Goal: Task Accomplishment & Management: Manage account settings

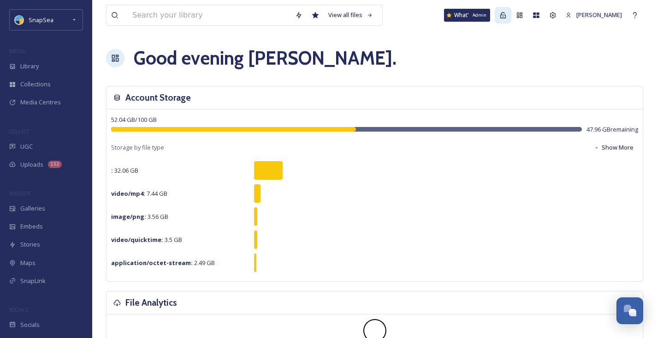
click at [501, 18] on icon at bounding box center [503, 15] width 6 height 6
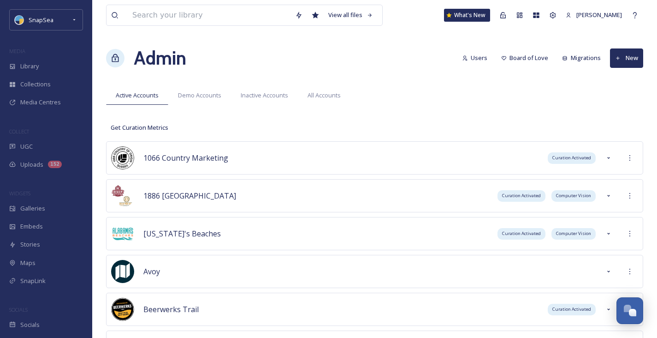
click at [346, 48] on div "Admin Users Board of Love Migrations New" at bounding box center [374, 58] width 537 height 28
click at [631, 234] on icon at bounding box center [629, 233] width 7 height 7
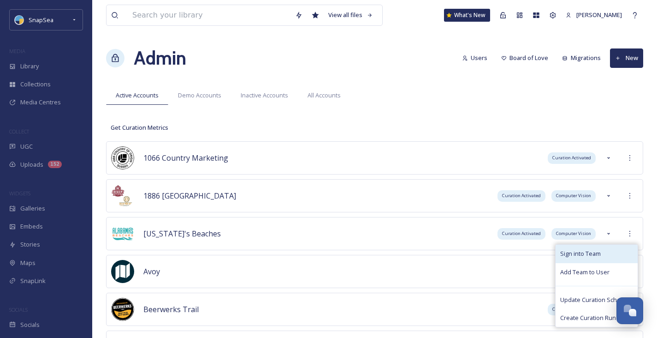
click at [601, 253] on span "Sign into Team" at bounding box center [580, 253] width 41 height 9
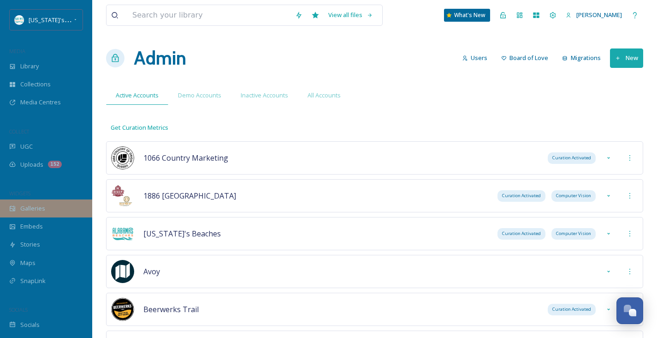
click at [60, 206] on div "Galleries" at bounding box center [46, 208] width 92 height 18
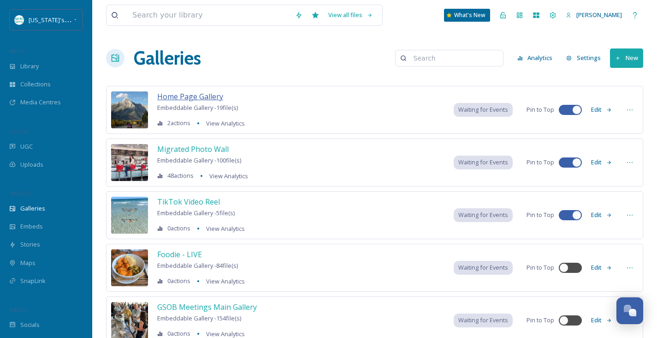
click at [198, 95] on span "Home Page Gallery" at bounding box center [190, 96] width 66 height 10
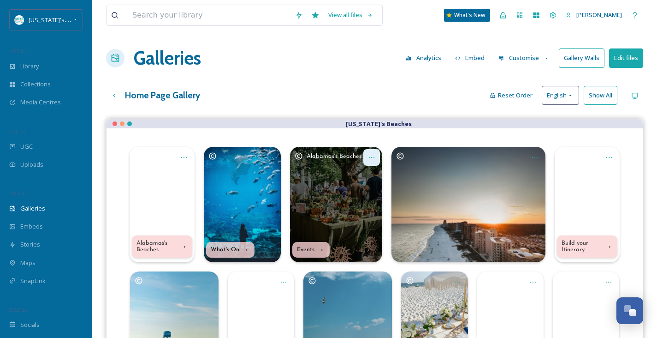
click at [372, 158] on icon "Opens media popup. Media description: kyle-nieber-eE-ffApg7oI-unsplash (17).jpg." at bounding box center [371, 157] width 7 height 7
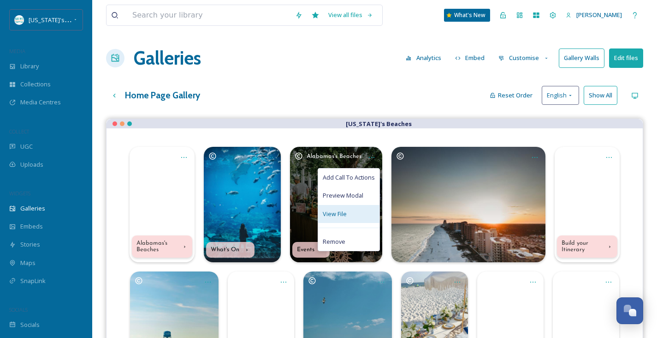
click at [332, 213] on span "View File" at bounding box center [335, 213] width 24 height 9
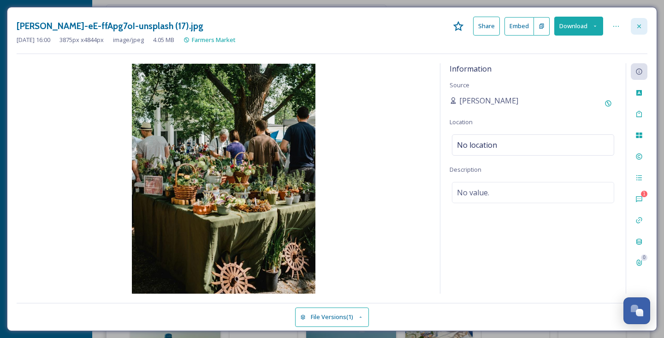
click at [645, 26] on div at bounding box center [639, 26] width 17 height 17
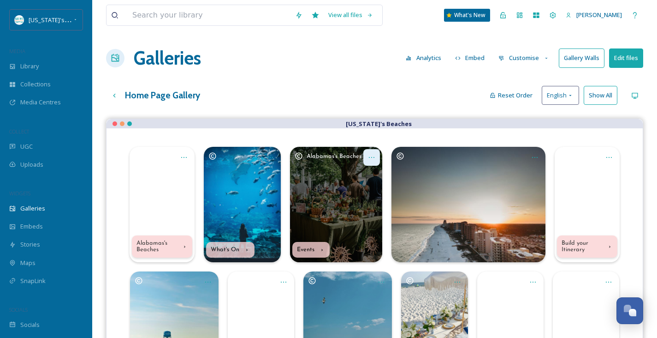
click at [373, 156] on icon "Opens media popup. Media description: kyle-nieber-eE-ffApg7oI-unsplash (17).jpg." at bounding box center [371, 157] width 7 height 7
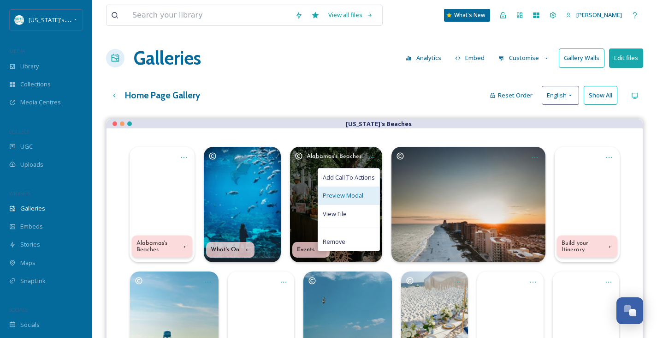
click at [355, 195] on span "Preview Modal" at bounding box center [343, 195] width 41 height 9
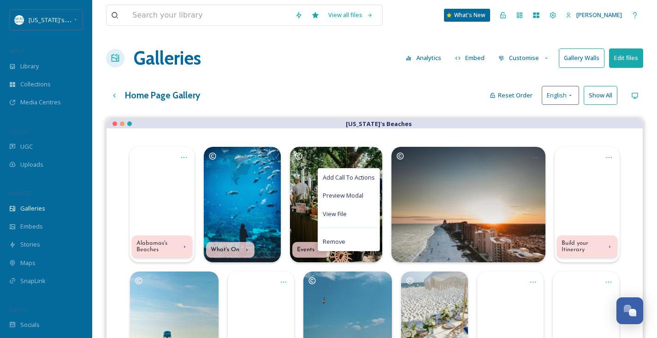
click at [432, 96] on div "Home Page Gallery Reset Order English Show All" at bounding box center [374, 95] width 537 height 19
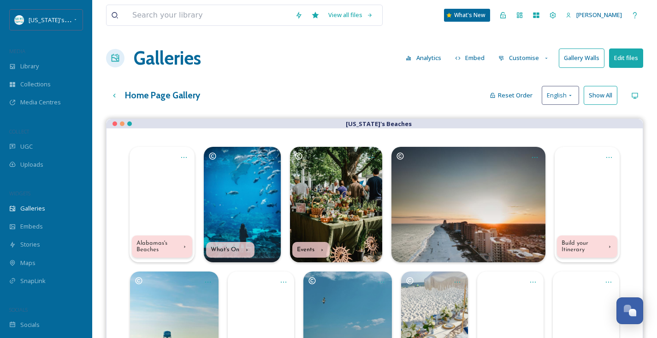
click at [529, 60] on button "Customise" at bounding box center [524, 58] width 60 height 18
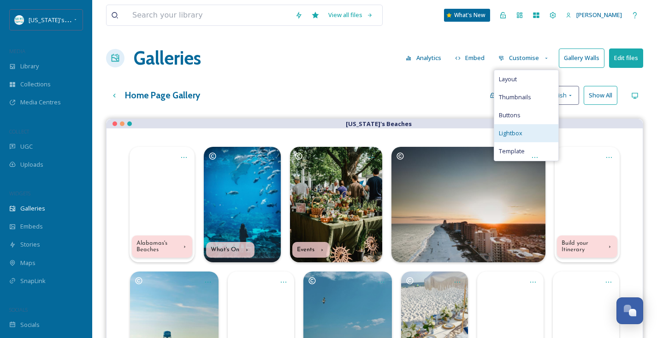
click at [518, 134] on span "Lightbox" at bounding box center [511, 133] width 24 height 9
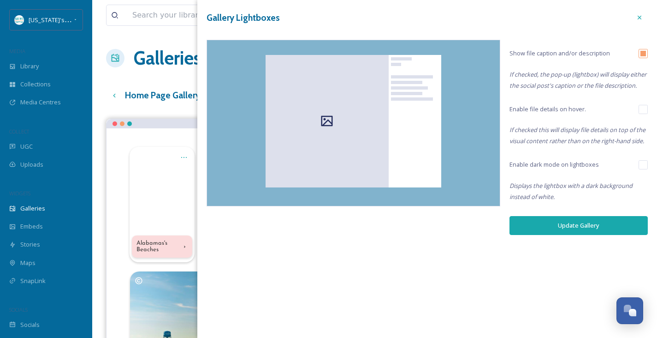
click at [646, 162] on input "checkbox" at bounding box center [643, 164] width 9 height 9
checkbox input "true"
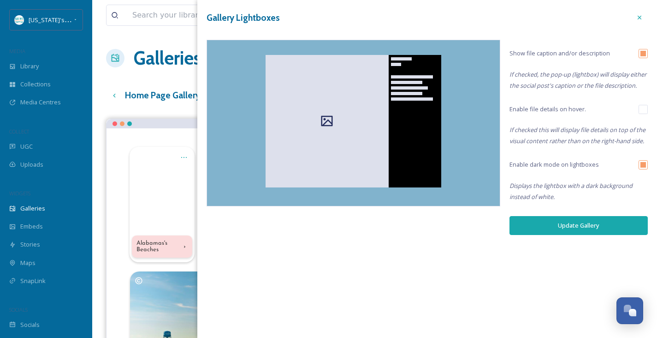
click at [585, 226] on button "Update Gallery" at bounding box center [579, 225] width 138 height 19
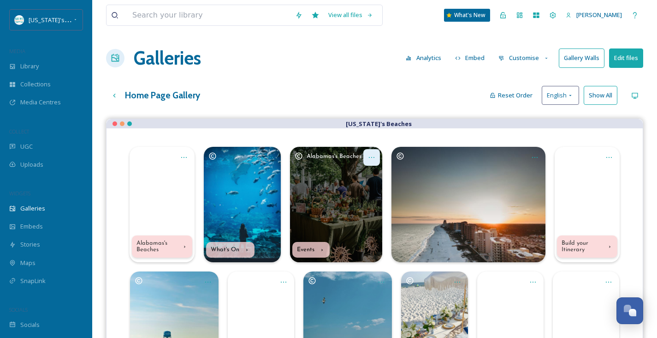
click at [375, 160] on icon "Opens media popup. Media description: kyle-nieber-eE-ffApg7oI-unsplash (17).jpg." at bounding box center [371, 157] width 7 height 7
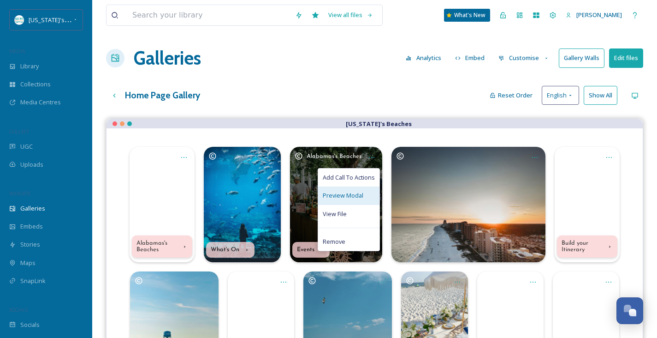
click at [357, 199] on span "Preview Modal" at bounding box center [343, 195] width 41 height 9
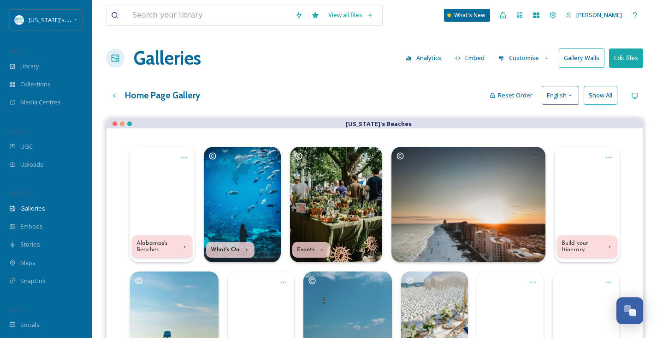
drag, startPoint x: 315, startPoint y: 88, endPoint x: 416, endPoint y: 82, distance: 101.2
click at [315, 88] on div "Home Page Gallery Reset Order English Show All" at bounding box center [374, 95] width 537 height 19
click at [115, 95] on icon at bounding box center [114, 95] width 7 height 7
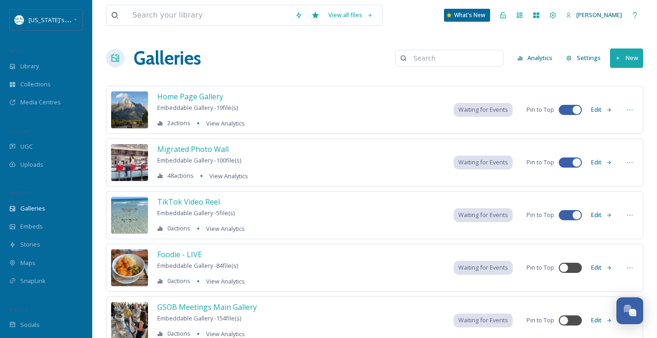
click at [586, 60] on button "Settings" at bounding box center [584, 58] width 44 height 18
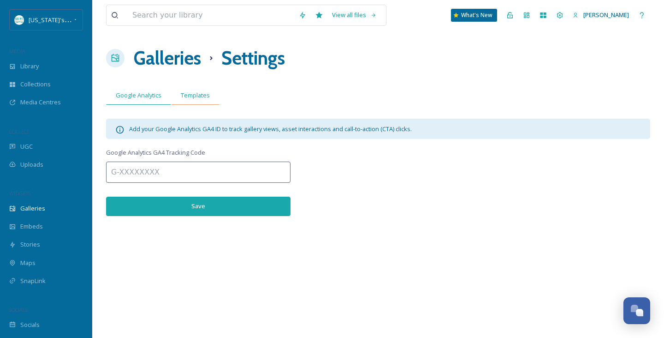
click at [199, 99] on span "Templates" at bounding box center [195, 95] width 29 height 9
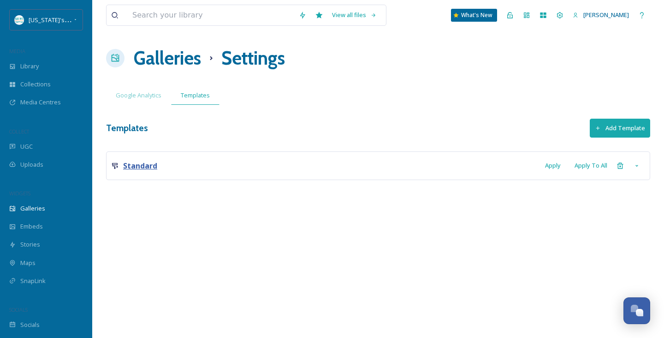
click at [155, 163] on strong "Standard" at bounding box center [140, 166] width 34 height 10
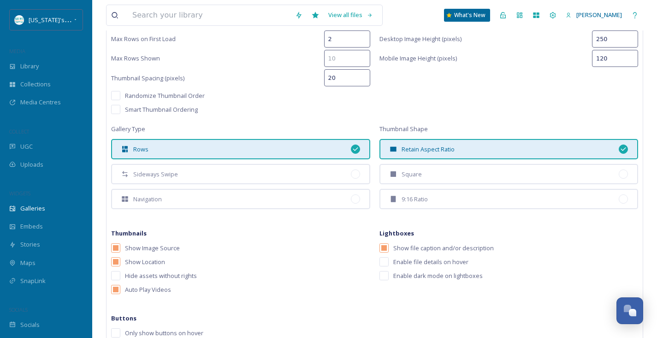
scroll to position [289, 0]
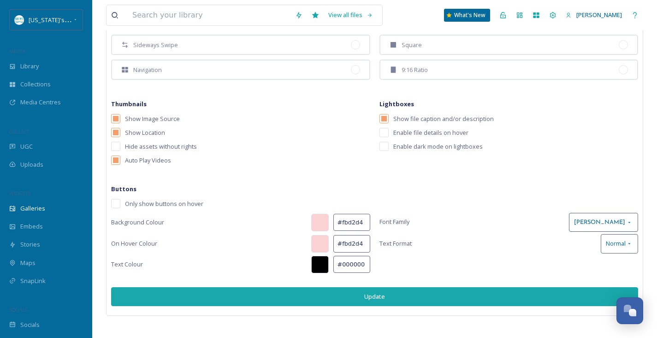
click at [383, 145] on input "checkbox" at bounding box center [384, 146] width 9 height 9
checkbox input "true"
click at [401, 299] on button "Update" at bounding box center [374, 296] width 527 height 19
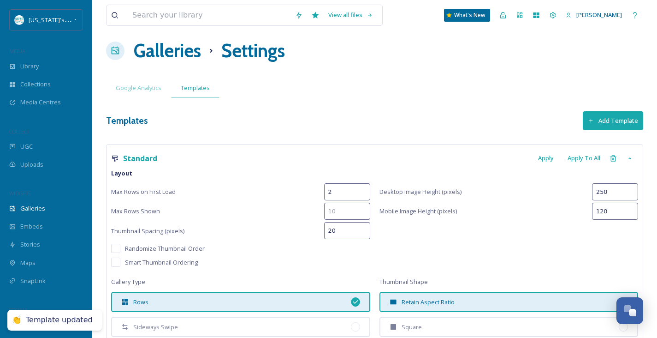
scroll to position [0, 0]
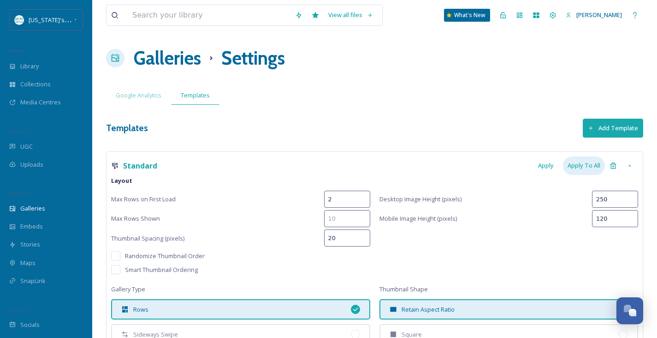
click at [582, 167] on div "Apply To All" at bounding box center [584, 165] width 42 height 18
click at [183, 59] on h1 "Galleries" at bounding box center [167, 58] width 67 height 28
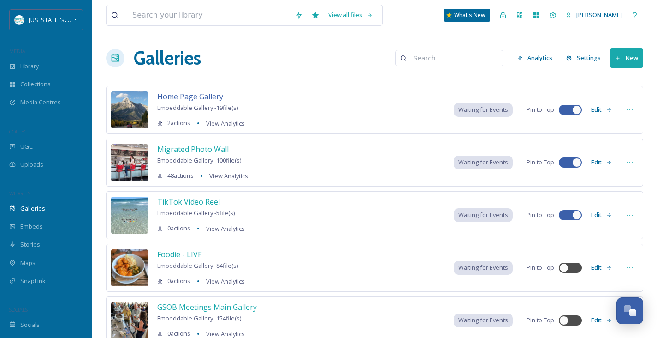
click at [196, 95] on span "Home Page Gallery" at bounding box center [190, 96] width 66 height 10
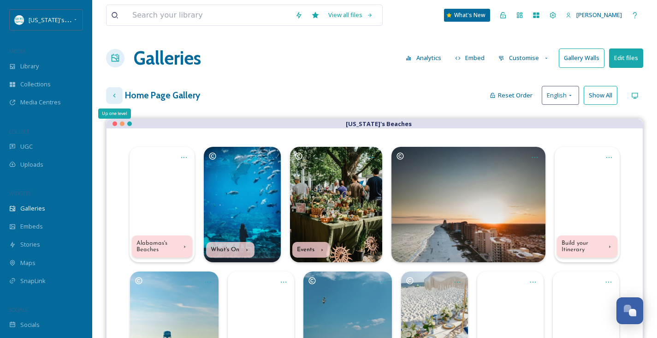
click at [117, 98] on icon at bounding box center [114, 95] width 7 height 7
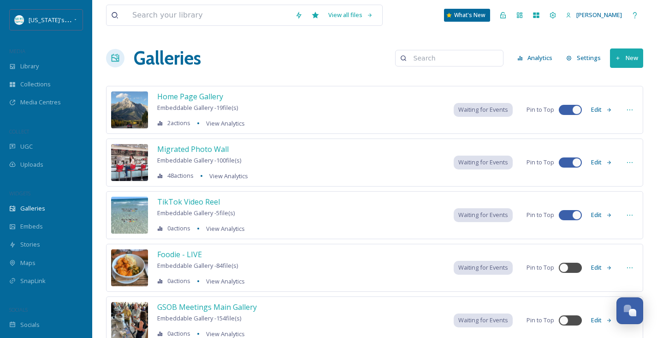
scroll to position [173, 0]
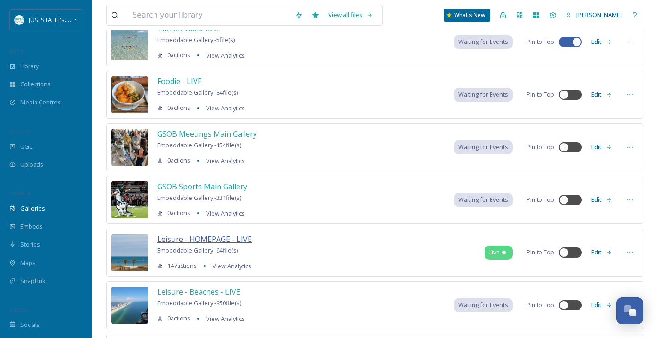
click at [197, 239] on span "Leisure - HOMEPAGE - LIVE" at bounding box center [204, 239] width 95 height 10
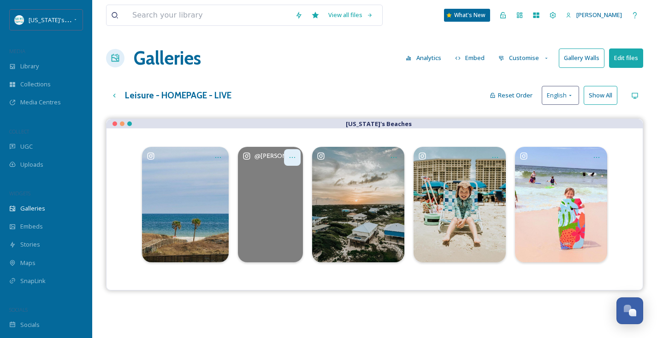
click at [292, 158] on icon "Opens media popup. Media description: Orange 🍊 BEACH is our Happy place. \a\a#g…" at bounding box center [292, 157] width 7 height 7
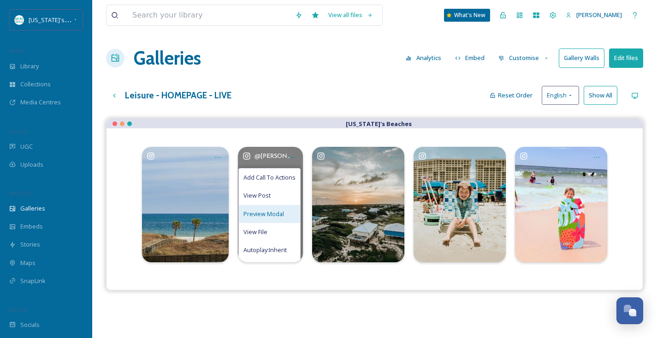
click at [270, 215] on span "Preview Modal" at bounding box center [264, 213] width 41 height 9
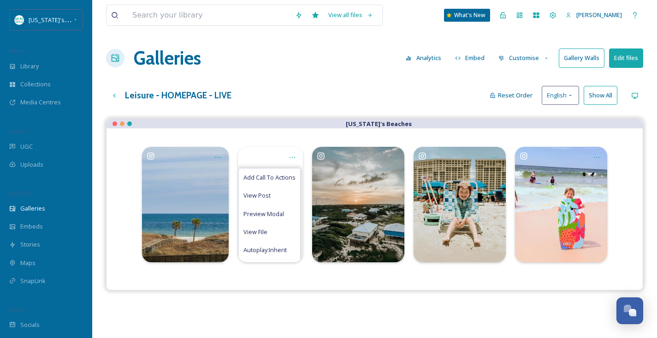
click at [274, 59] on div "Galleries Analytics Embed Customise Gallery Walls Edit files" at bounding box center [374, 58] width 537 height 28
click at [554, 19] on div "Team Settings" at bounding box center [553, 15] width 17 height 17
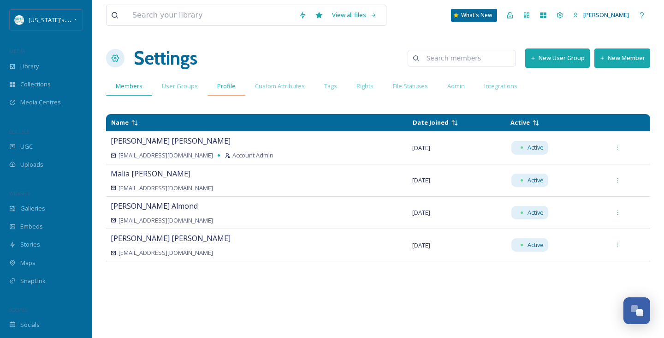
click at [227, 86] on span "Profile" at bounding box center [226, 86] width 18 height 9
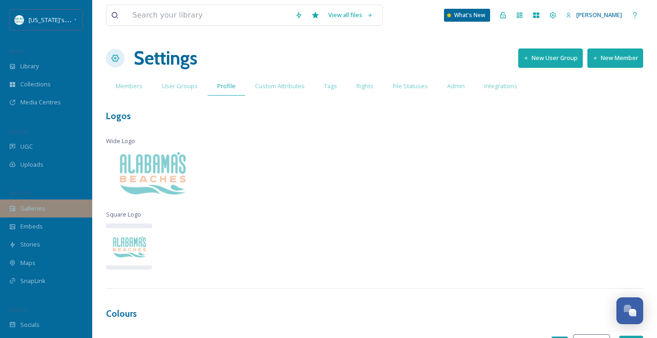
click at [51, 200] on div "Galleries" at bounding box center [46, 208] width 92 height 18
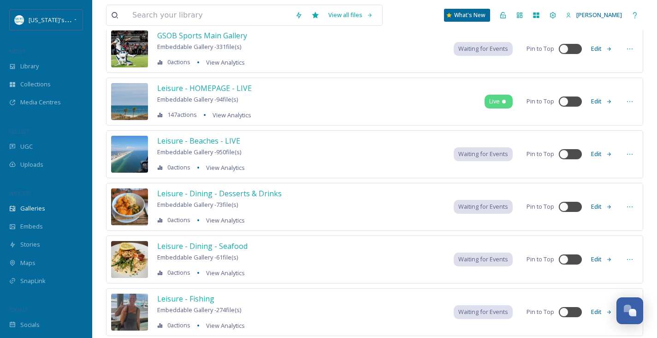
scroll to position [314, 0]
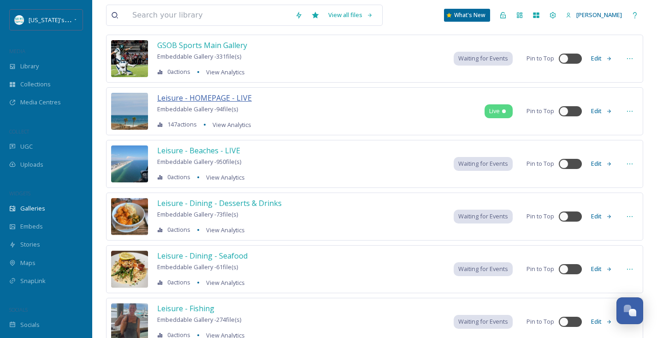
click at [210, 100] on span "Leisure - HOMEPAGE - LIVE" at bounding box center [204, 98] width 95 height 10
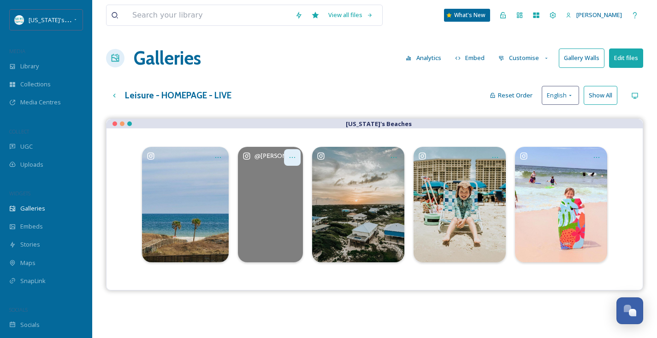
click at [295, 159] on icon "Opens media popup. Media description: Orange 🍊 BEACH is our Happy place. \a\a#g…" at bounding box center [292, 157] width 7 height 7
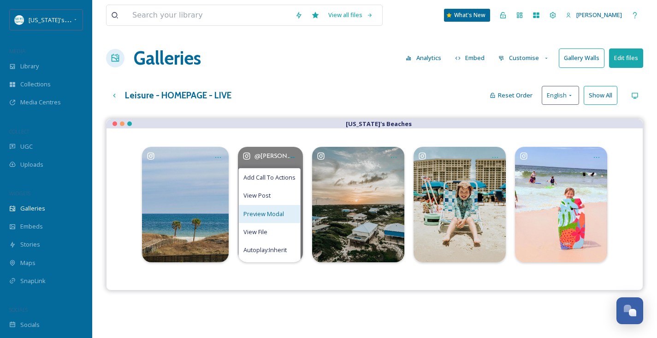
click at [265, 217] on span "Preview Modal" at bounding box center [264, 213] width 41 height 9
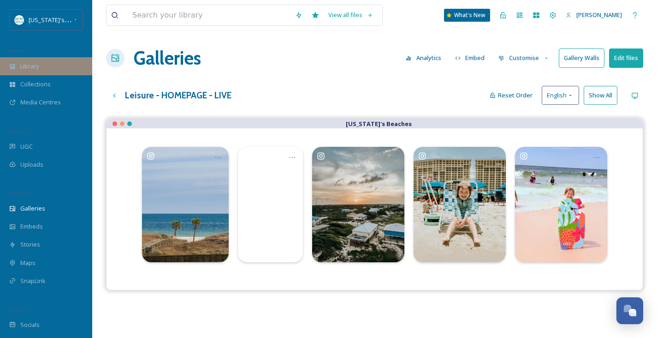
click at [35, 65] on span "Library" at bounding box center [29, 66] width 18 height 9
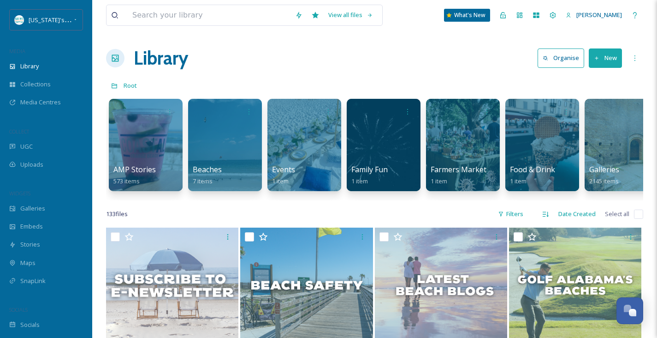
click at [603, 55] on button "New" at bounding box center [605, 57] width 33 height 19
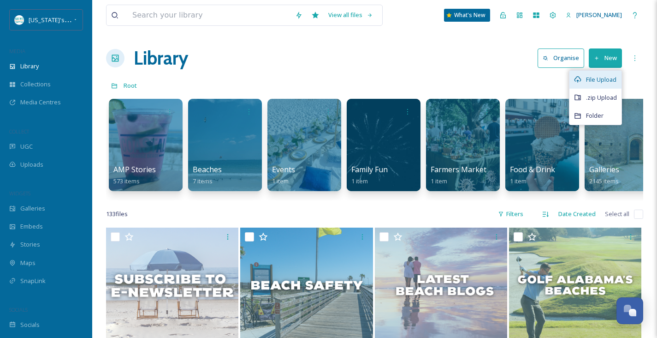
click at [596, 77] on span "File Upload" at bounding box center [601, 79] width 30 height 9
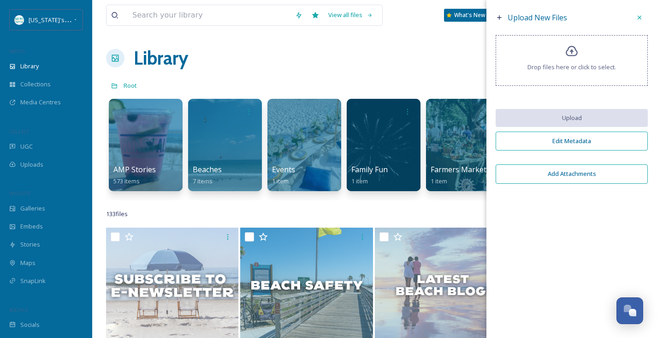
click at [583, 63] on span "Drop files here or click to select." at bounding box center [572, 67] width 89 height 9
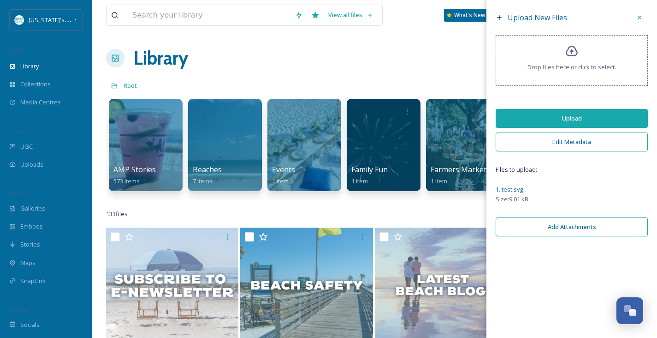
click at [557, 118] on button "Upload" at bounding box center [572, 118] width 152 height 19
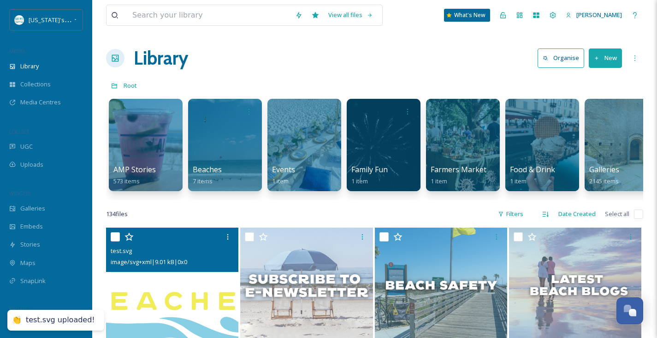
click at [183, 316] on img at bounding box center [172, 284] width 132 height 115
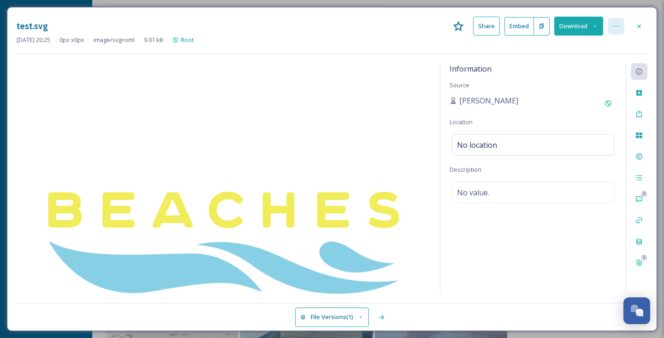
click at [622, 26] on div at bounding box center [616, 26] width 17 height 17
drag, startPoint x: 541, startPoint y: 117, endPoint x: 536, endPoint y: 124, distance: 8.1
click at [541, 117] on span "Move to Recycling Bin" at bounding box center [550, 119] width 59 height 9
click at [641, 26] on icon at bounding box center [639, 26] width 7 height 7
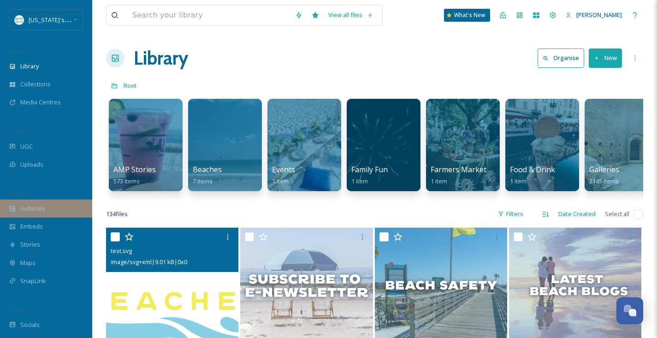
click at [31, 208] on span "Galleries" at bounding box center [32, 208] width 25 height 9
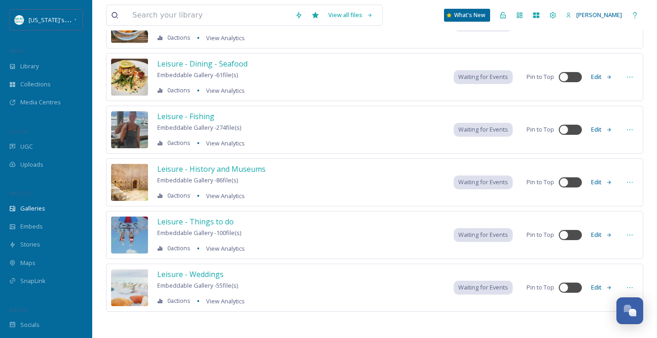
scroll to position [337, 0]
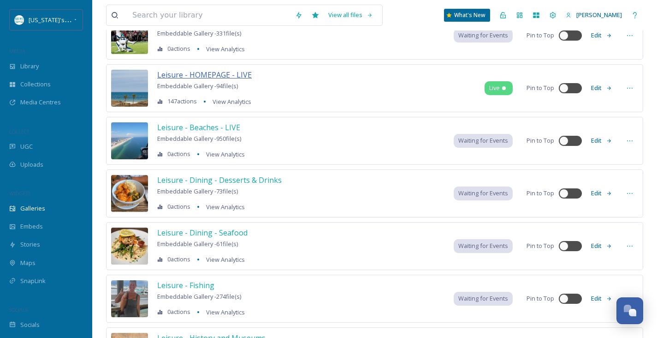
click at [213, 73] on span "Leisure - HOMEPAGE - LIVE" at bounding box center [204, 75] width 95 height 10
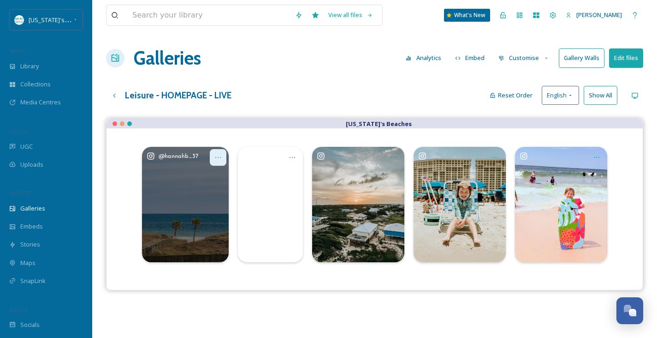
click at [217, 159] on icon "Opens media popup. Media description: Out and about in Gulf State Park 🤍🌊." at bounding box center [217, 157] width 7 height 7
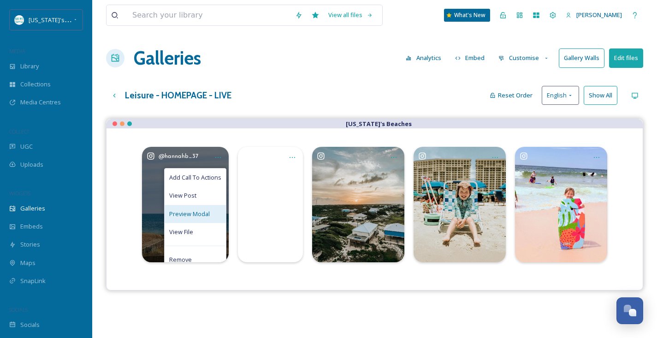
click at [196, 210] on span "Preview Modal" at bounding box center [189, 213] width 41 height 9
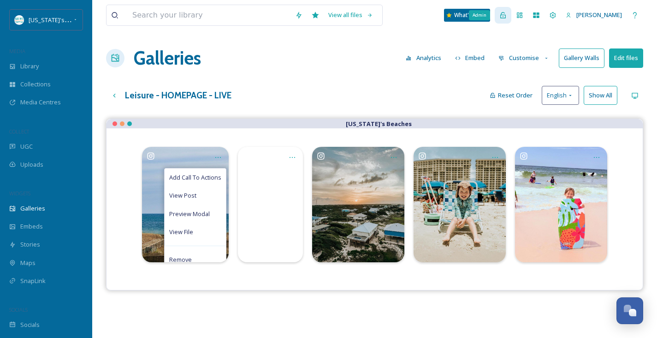
click at [500, 16] on icon at bounding box center [503, 15] width 7 height 7
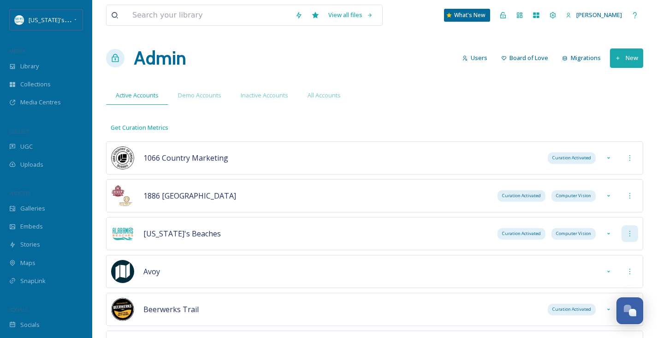
click at [632, 229] on div at bounding box center [630, 233] width 17 height 17
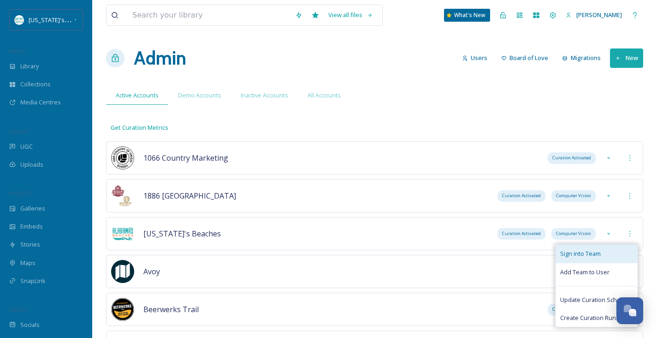
click at [581, 254] on span "Sign into Team" at bounding box center [580, 253] width 41 height 9
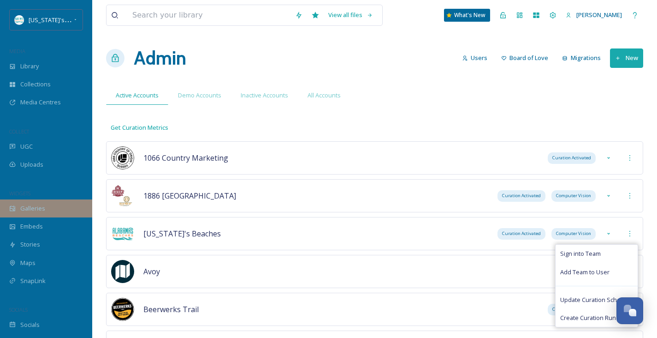
click at [35, 205] on span "Galleries" at bounding box center [32, 208] width 25 height 9
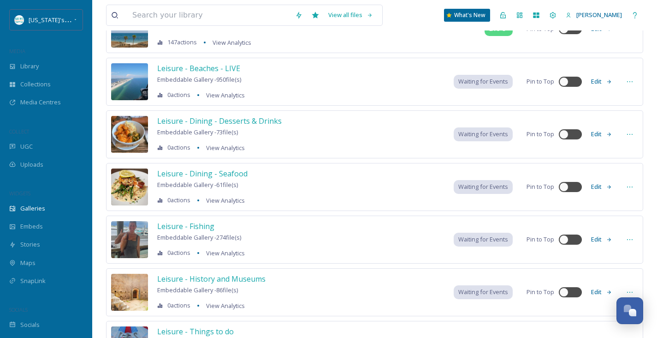
scroll to position [268, 0]
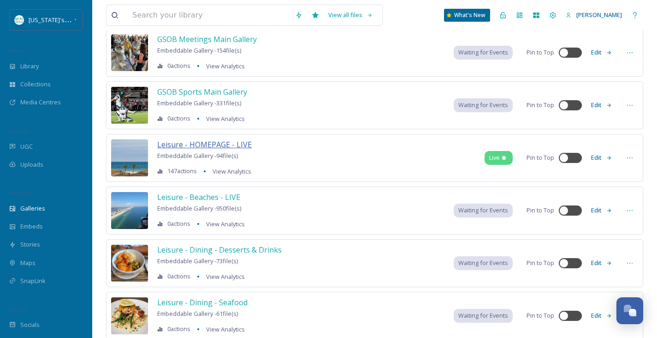
click at [191, 140] on span "Leisure - HOMEPAGE - LIVE" at bounding box center [204, 144] width 95 height 10
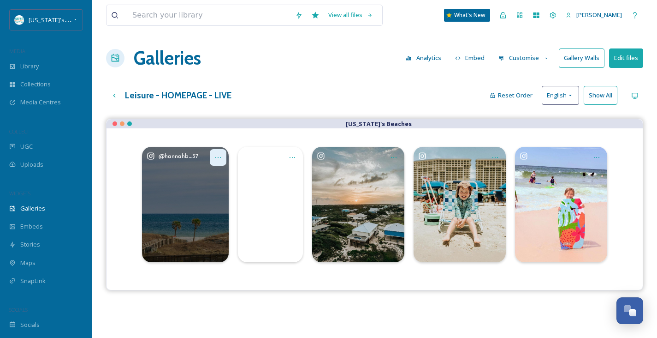
click at [219, 160] on icon "Opens media popup. Media description: Out and about in Gulf State Park 🤍🌊." at bounding box center [217, 157] width 7 height 7
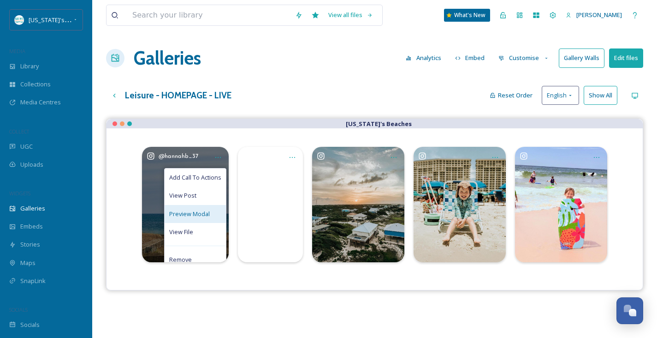
click at [199, 217] on span "Preview Modal" at bounding box center [189, 213] width 41 height 9
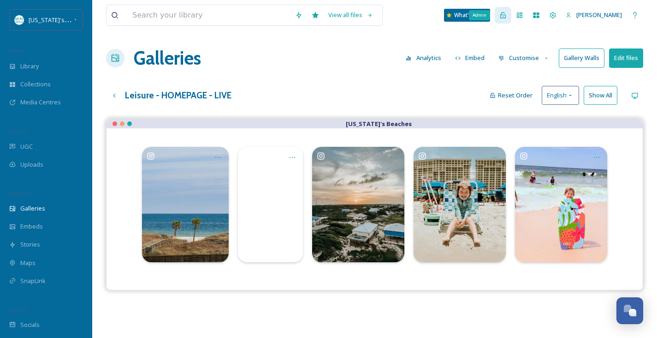
click at [502, 16] on icon at bounding box center [503, 15] width 7 height 7
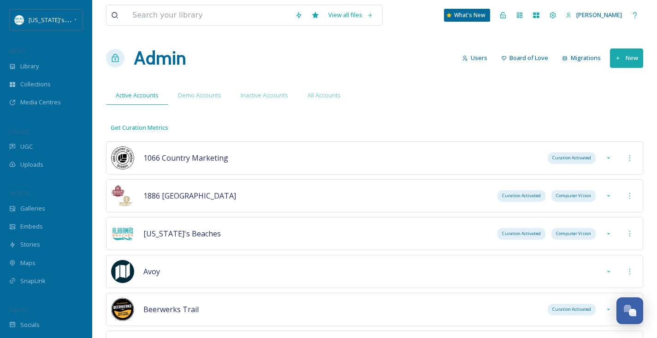
click at [280, 61] on div "Admin Users Board of Love Migrations New" at bounding box center [374, 58] width 537 height 28
click at [309, 57] on div "Admin Users Board of Love Migrations New" at bounding box center [374, 58] width 537 height 28
click at [552, 15] on icon at bounding box center [553, 15] width 6 height 6
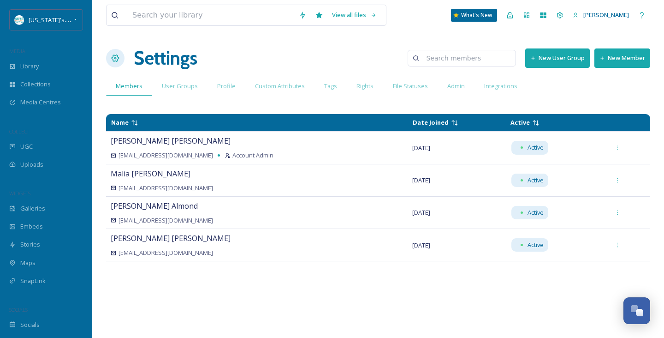
click at [325, 53] on div "Settings New User Group New Member" at bounding box center [378, 58] width 544 height 28
click at [223, 84] on span "Profile" at bounding box center [226, 86] width 18 height 9
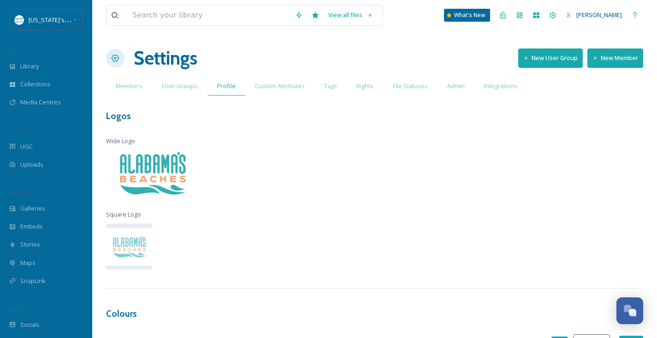
click at [161, 174] on img at bounding box center [152, 173] width 92 height 75
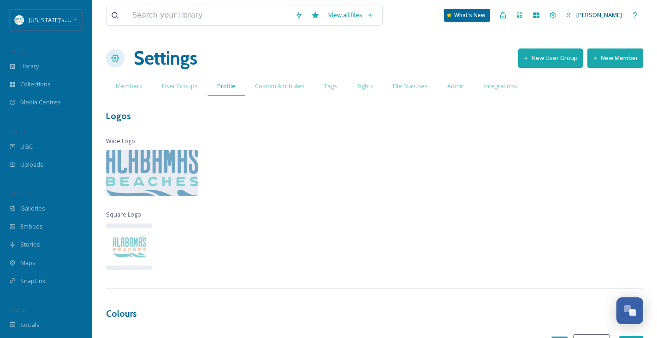
click at [317, 203] on div "View all files What's New [PERSON_NAME] Settings New User Group New Member Memb…" at bounding box center [374, 304] width 565 height 608
click at [32, 202] on div "Galleries" at bounding box center [46, 208] width 92 height 18
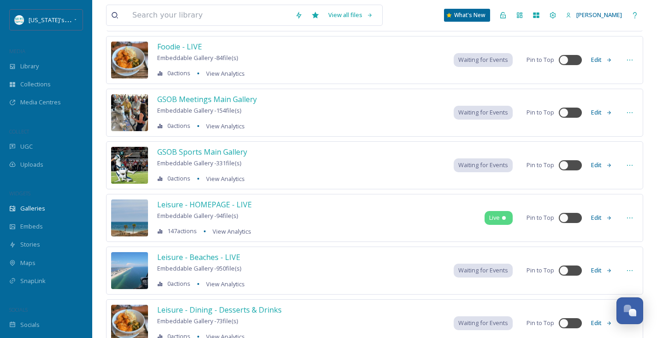
scroll to position [307, 0]
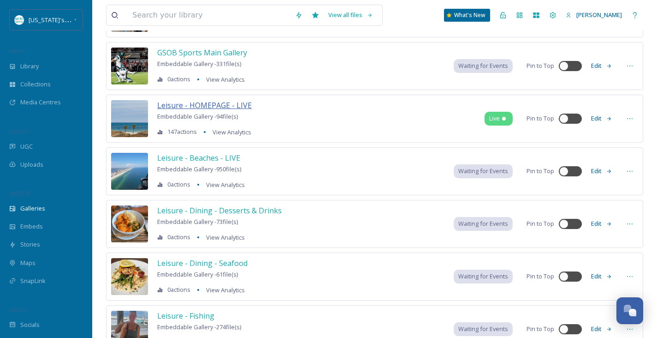
click at [223, 102] on span "Leisure - HOMEPAGE - LIVE" at bounding box center [204, 105] width 95 height 10
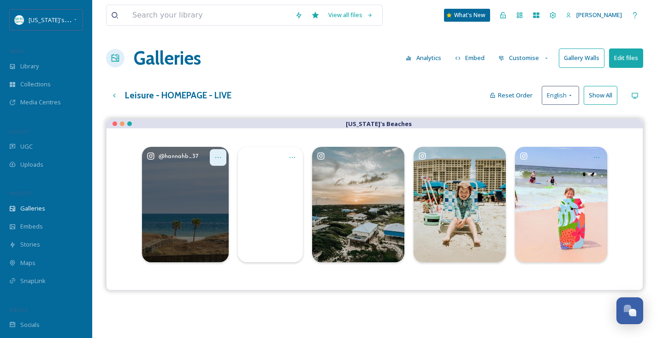
click at [214, 158] on icon "Opens media popup. Media description: Out and about in Gulf State Park 🤍🌊." at bounding box center [217, 157] width 7 height 7
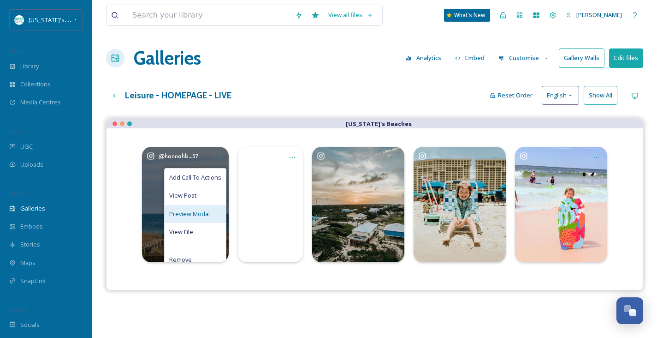
click at [197, 211] on span "Preview Modal" at bounding box center [189, 213] width 41 height 9
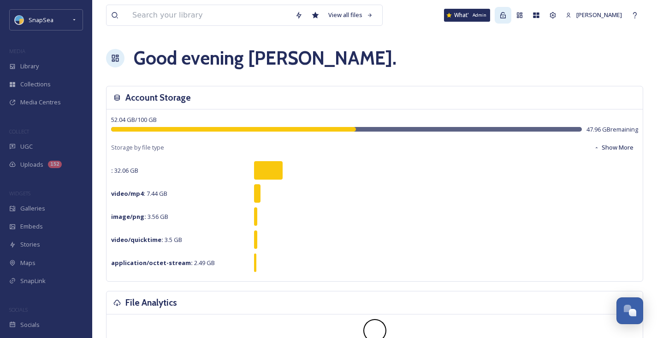
click at [507, 16] on div "Admin" at bounding box center [503, 15] width 17 height 17
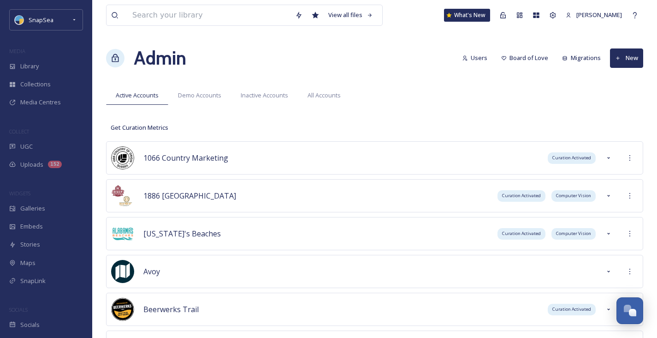
click at [349, 59] on div "Admin Users Board of Love Migrations New" at bounding box center [374, 58] width 537 height 28
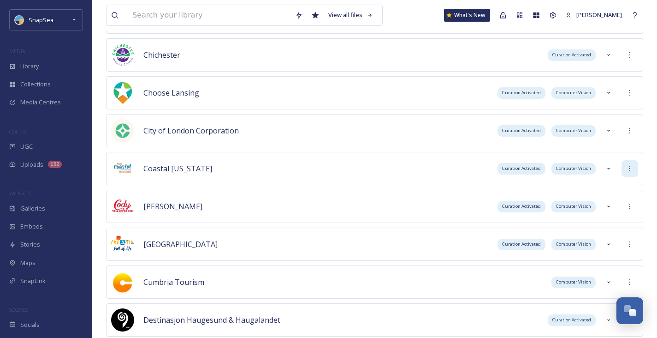
click at [630, 172] on icon at bounding box center [629, 168] width 7 height 7
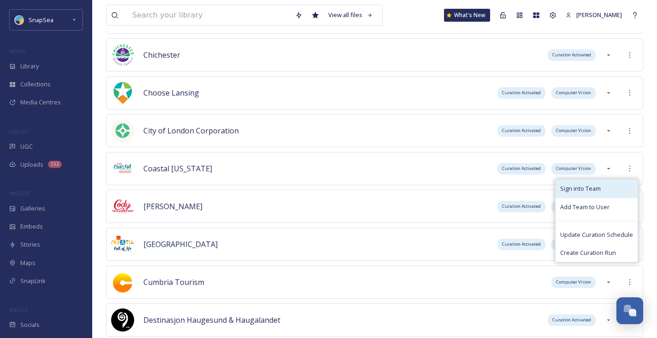
click at [612, 185] on div "Sign into Team" at bounding box center [597, 188] width 82 height 18
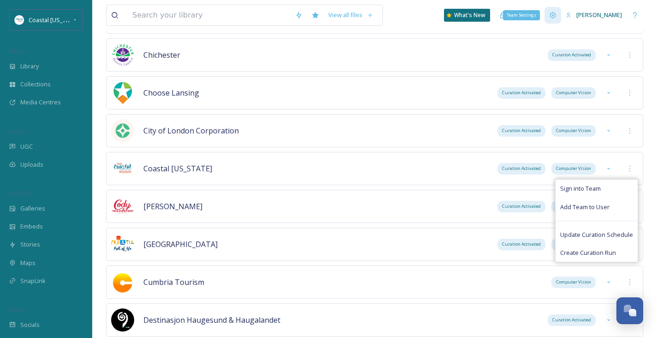
click at [553, 12] on icon at bounding box center [553, 15] width 6 height 6
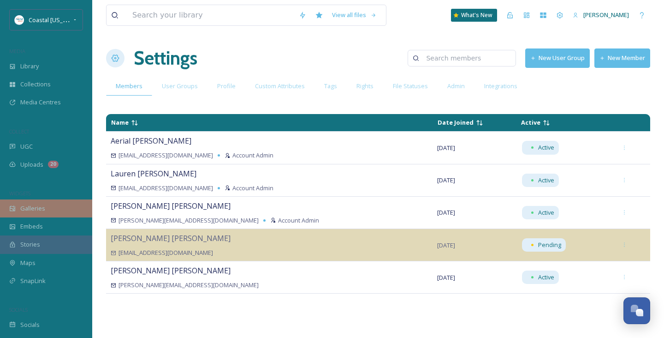
click at [38, 211] on span "Galleries" at bounding box center [32, 208] width 25 height 9
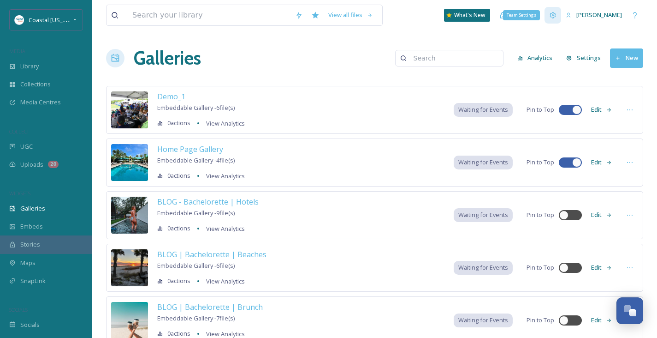
click at [550, 14] on icon at bounding box center [552, 15] width 7 height 7
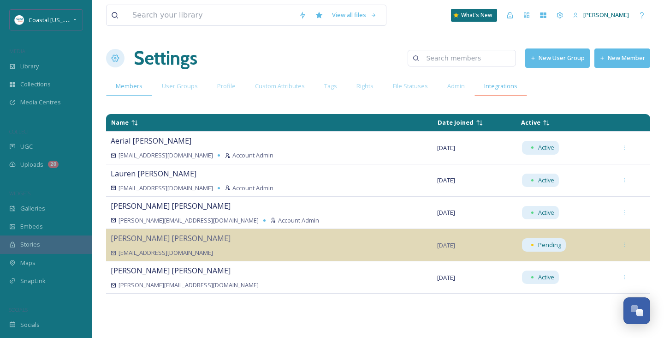
click at [493, 85] on span "Integrations" at bounding box center [500, 86] width 33 height 9
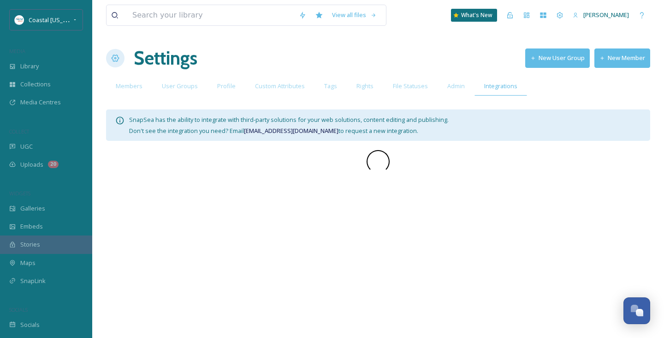
click at [451, 86] on span "Admin" at bounding box center [456, 86] width 18 height 9
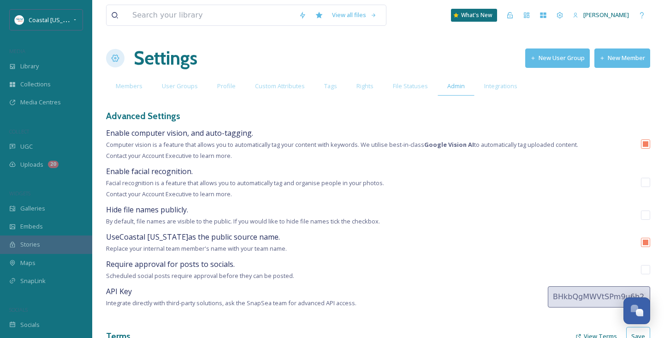
type textarea "Coastal Mississippi contacts social media users to request permission to featur…"
type textarea "You hereby grant to Coastal Mississippi and its related companies, contractors,…"
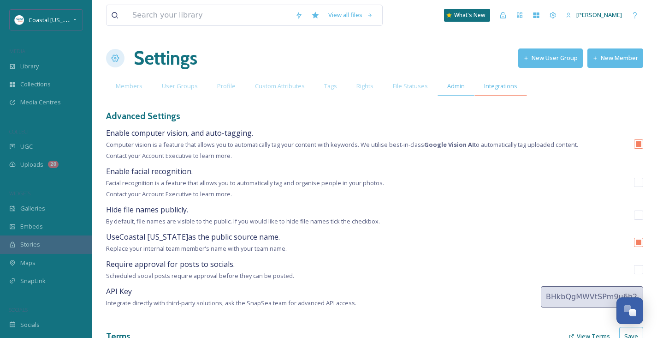
click at [508, 85] on span "Integrations" at bounding box center [500, 86] width 33 height 9
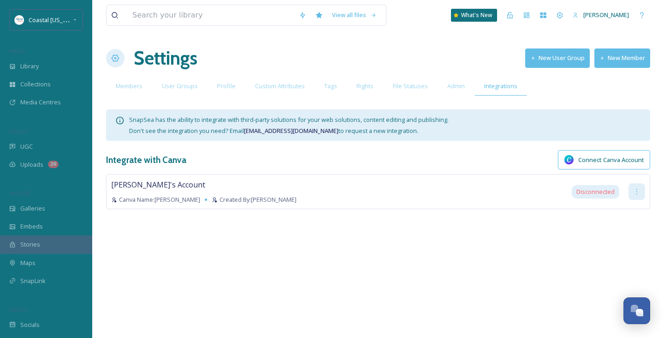
click at [638, 192] on icon at bounding box center [636, 191] width 7 height 7
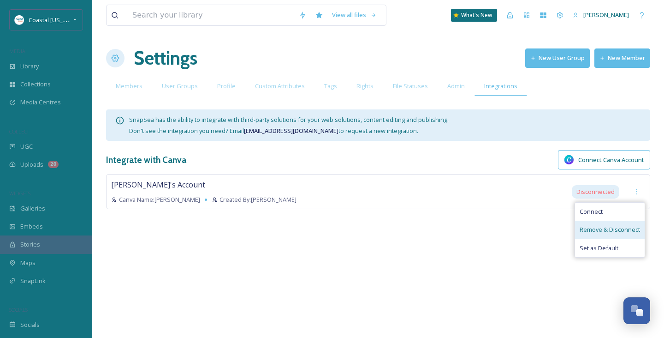
click at [593, 230] on span "Remove & Disconnect" at bounding box center [610, 229] width 60 height 9
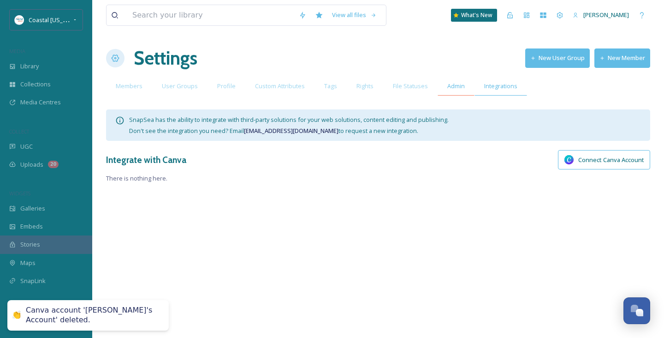
click at [450, 88] on span "Admin" at bounding box center [456, 86] width 18 height 9
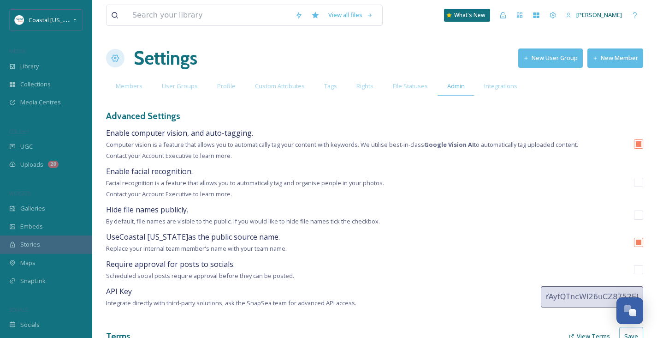
scroll to position [0, 197]
